Goal: Find specific page/section: Find specific page/section

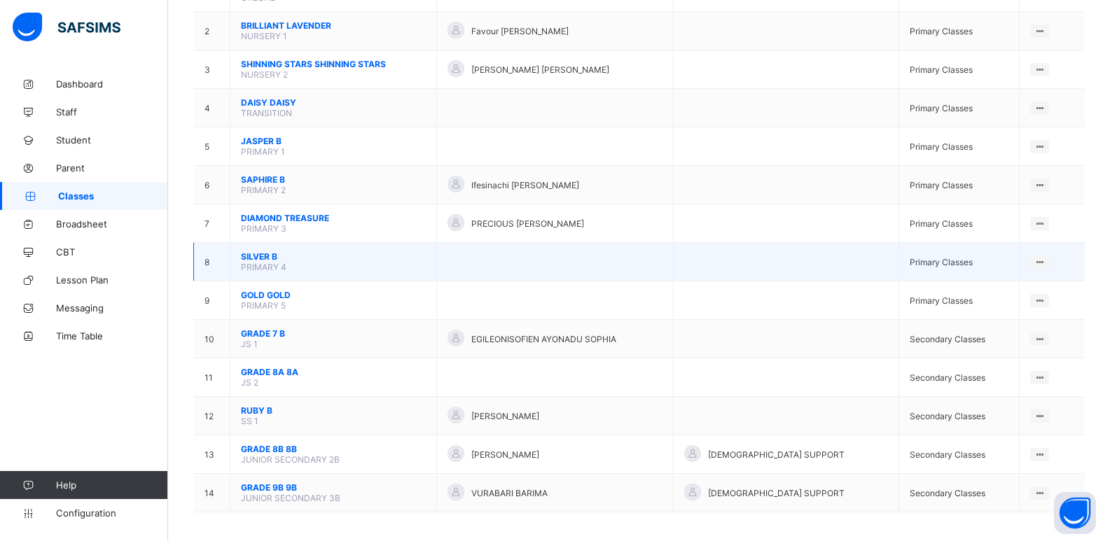
scroll to position [197, 0]
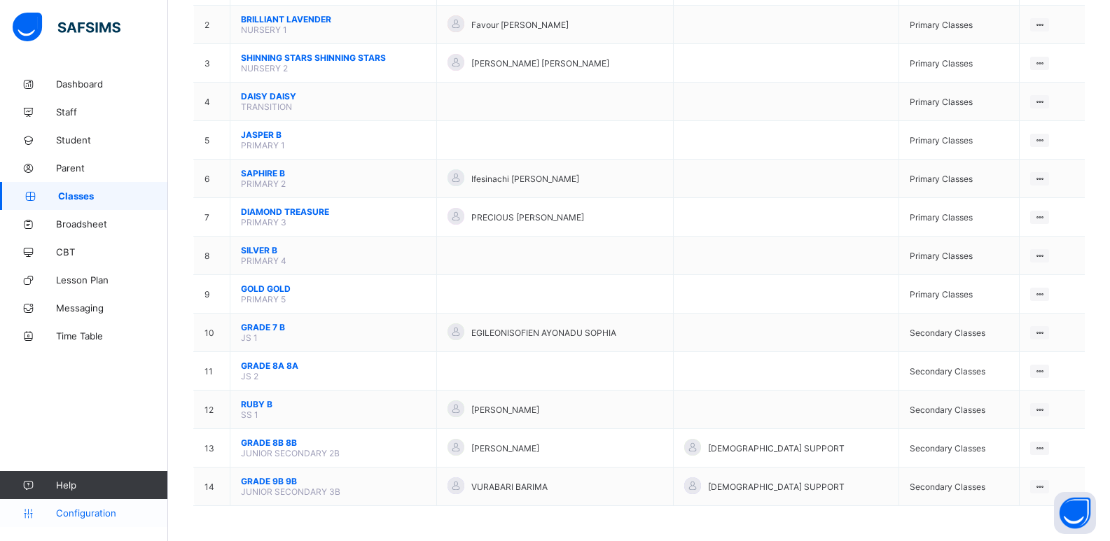
click at [84, 510] on span "Configuration" at bounding box center [111, 513] width 111 height 11
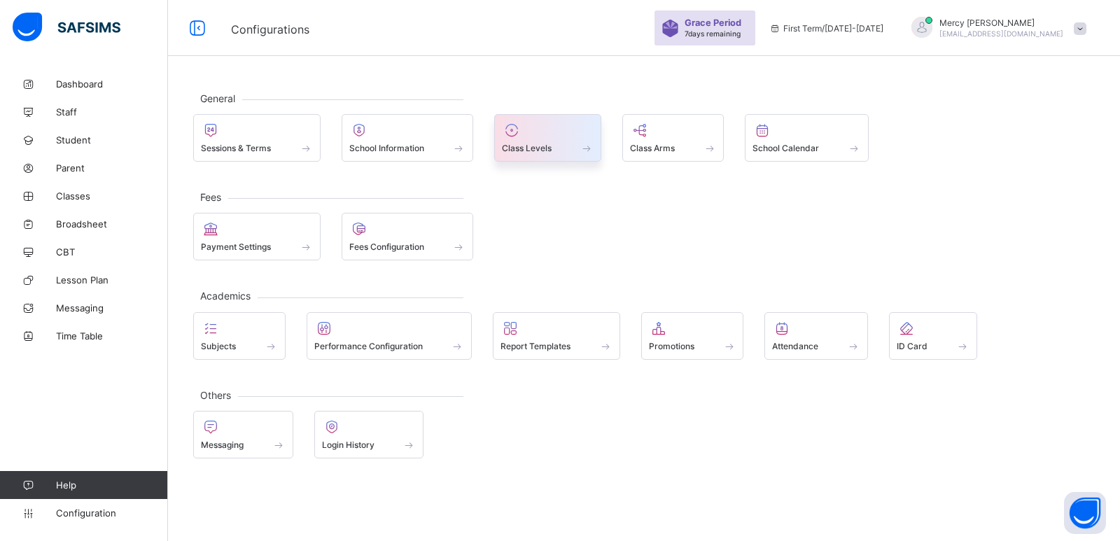
click at [528, 141] on span at bounding box center [548, 141] width 92 height 4
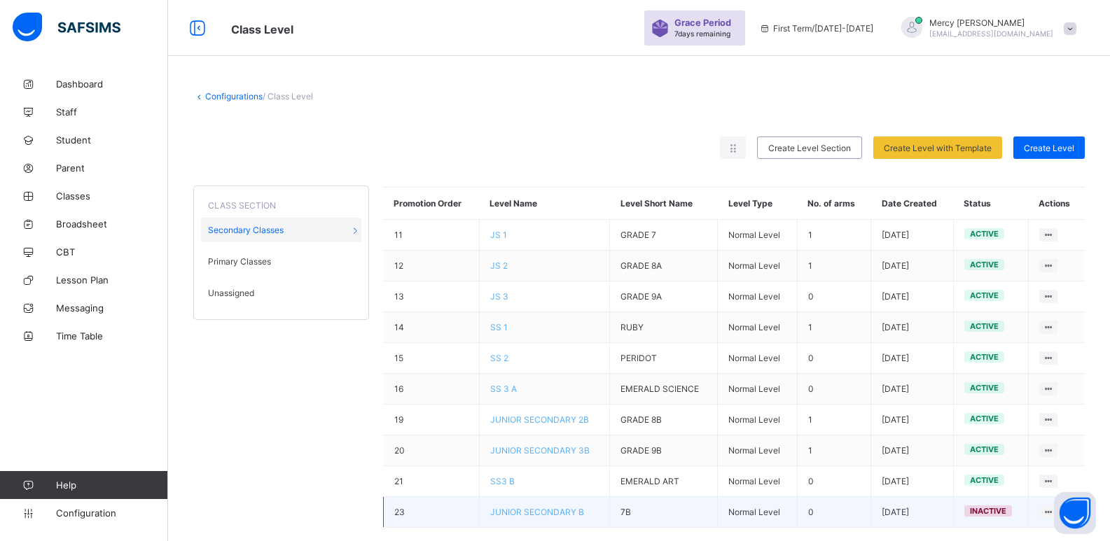
click at [636, 516] on td "7B" at bounding box center [664, 512] width 108 height 31
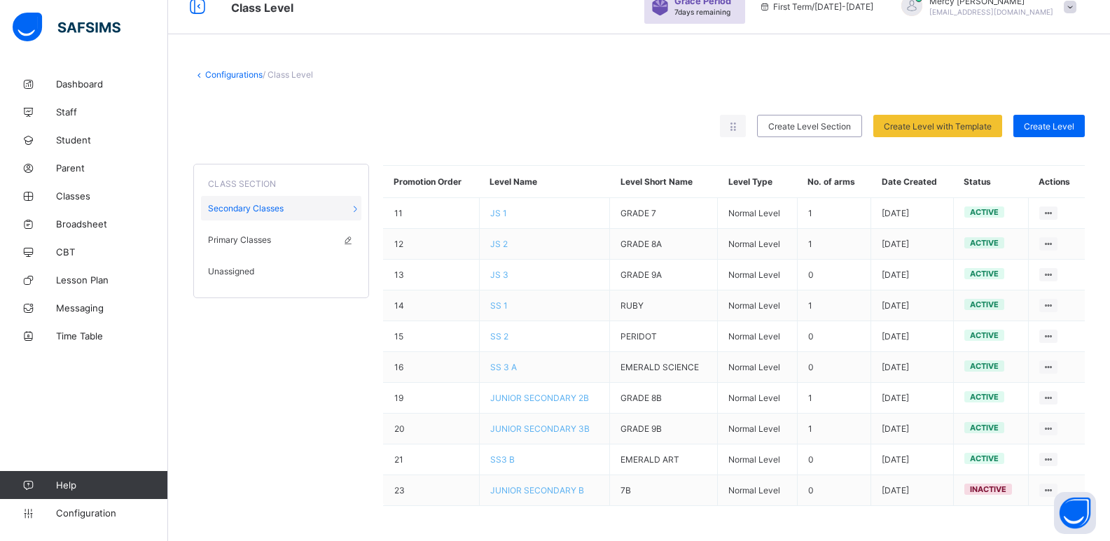
click at [244, 244] on span "Primary Classes" at bounding box center [239, 240] width 63 height 11
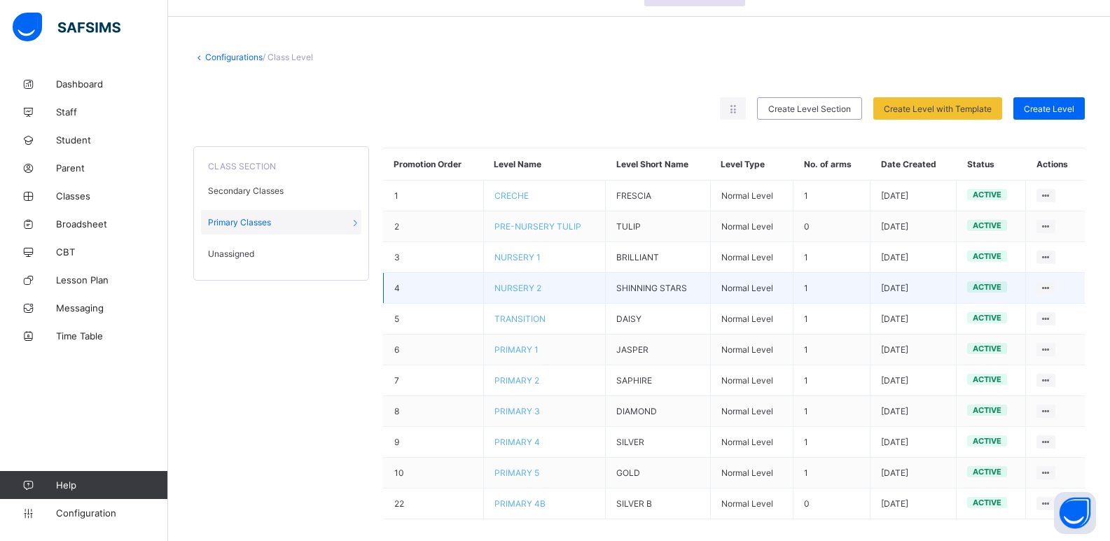
scroll to position [53, 0]
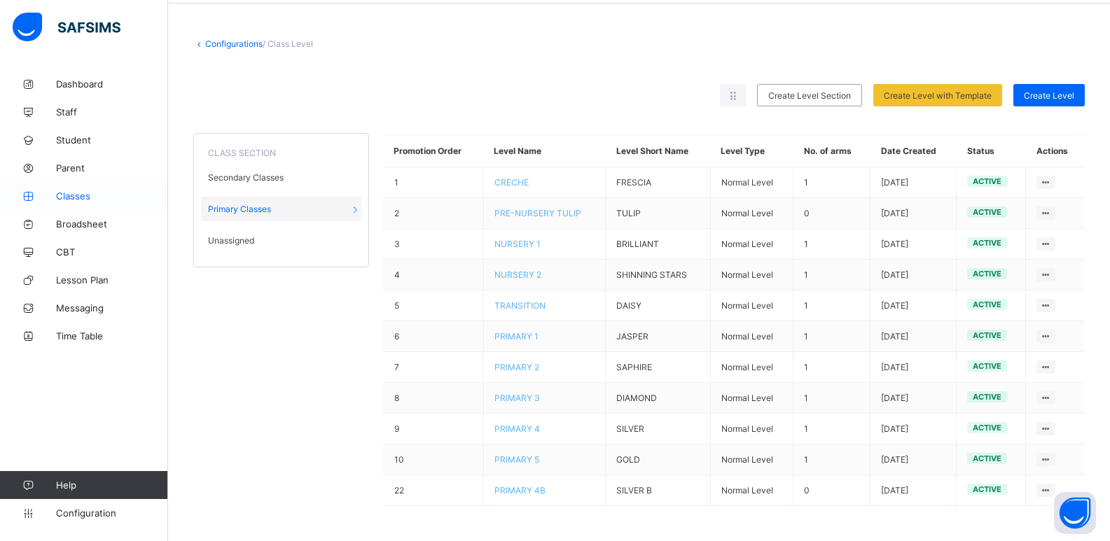
click at [64, 197] on span "Classes" at bounding box center [112, 195] width 112 height 11
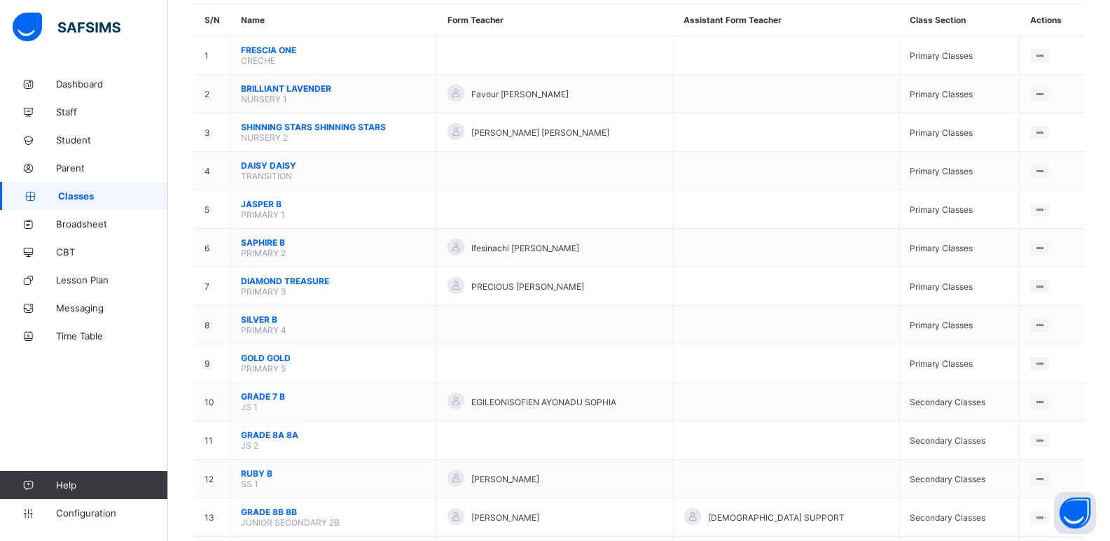
scroll to position [197, 0]
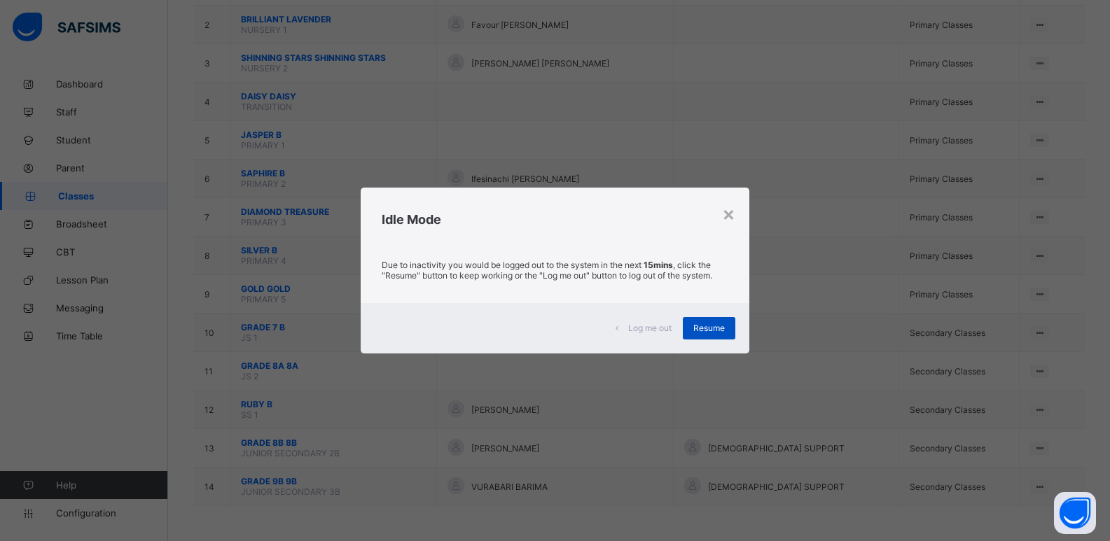
click at [704, 339] on div "Resume" at bounding box center [709, 328] width 53 height 22
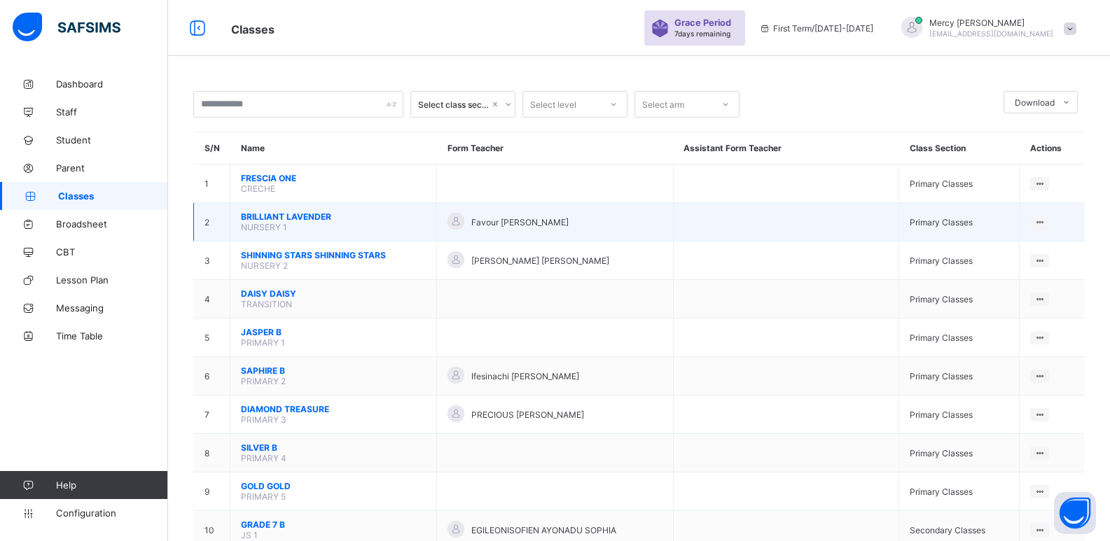
scroll to position [98, 0]
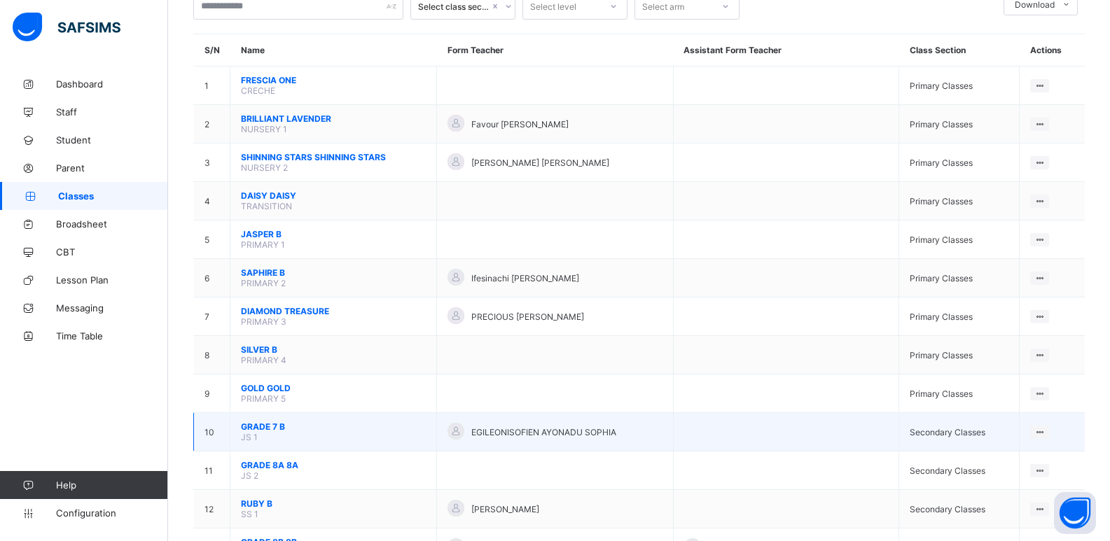
click at [270, 425] on span "GRADE 7 B" at bounding box center [333, 426] width 185 height 11
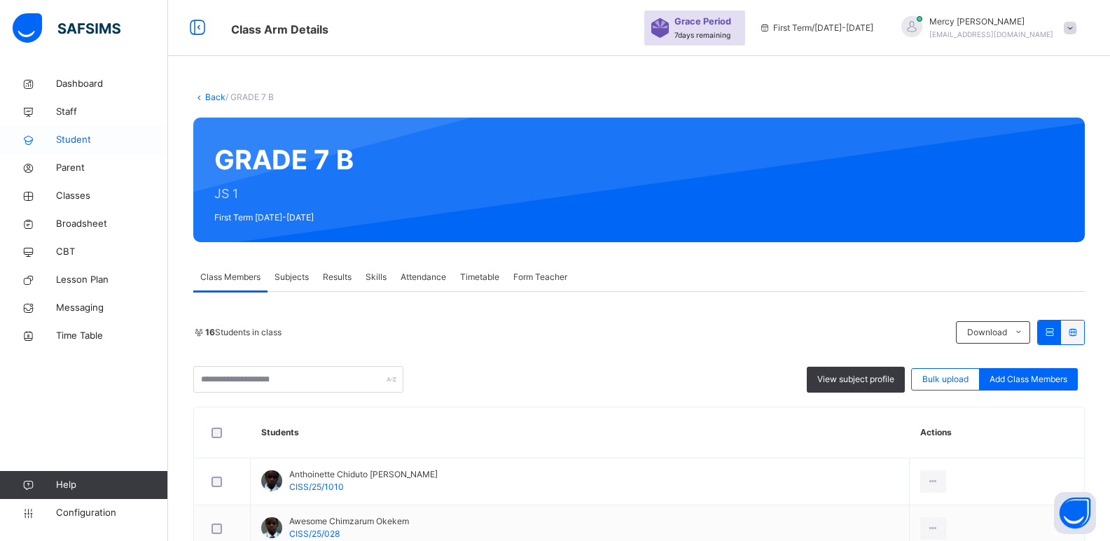
click at [105, 146] on span "Student" at bounding box center [112, 140] width 112 height 14
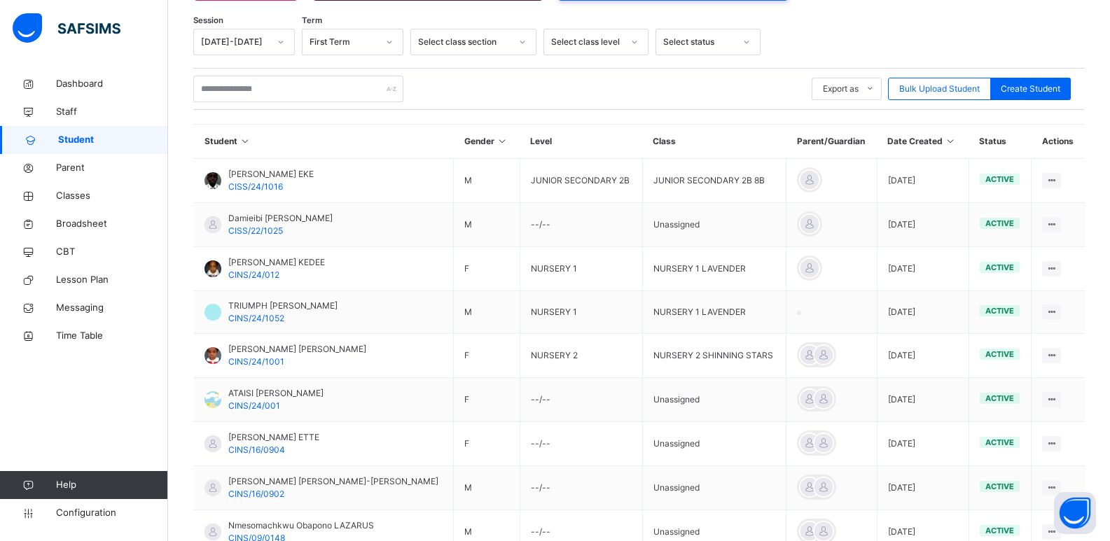
scroll to position [368, 0]
